Goal: Complete application form

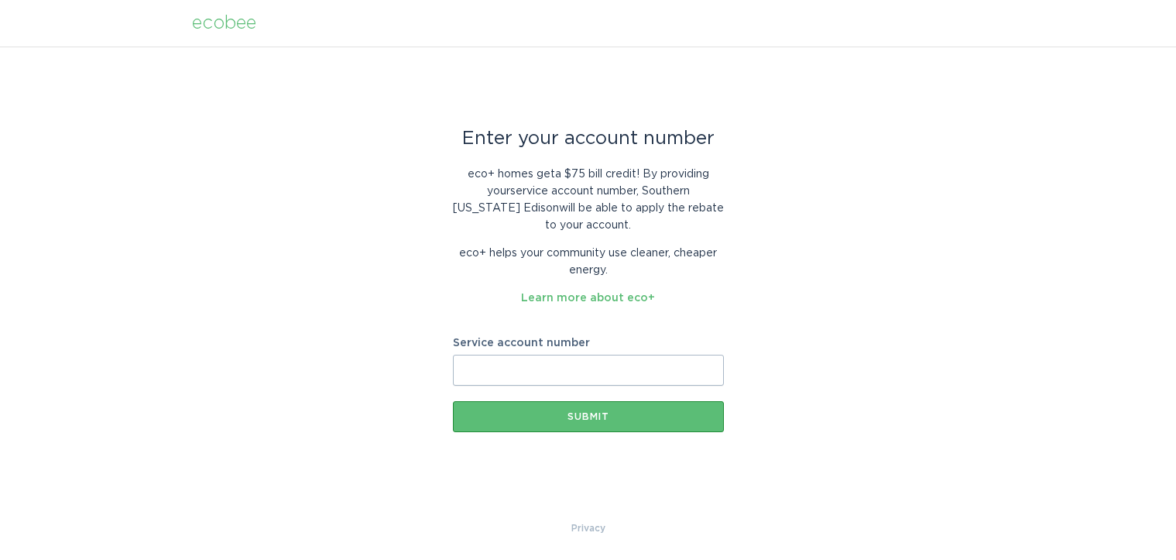
click at [515, 365] on input "Service account number" at bounding box center [588, 370] width 271 height 31
click at [625, 371] on input "Service account number" at bounding box center [588, 370] width 271 height 31
type input "8020066179"
click at [530, 417] on div "Submit" at bounding box center [589, 416] width 256 height 9
